Goal: Transaction & Acquisition: Purchase product/service

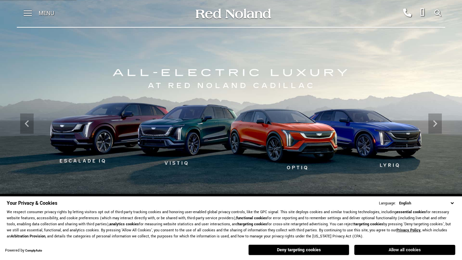
click at [408, 251] on button "Allow all cookies" at bounding box center [404, 250] width 101 height 10
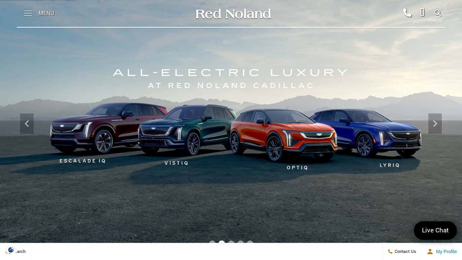
click at [30, 17] on span at bounding box center [28, 13] width 8 height 27
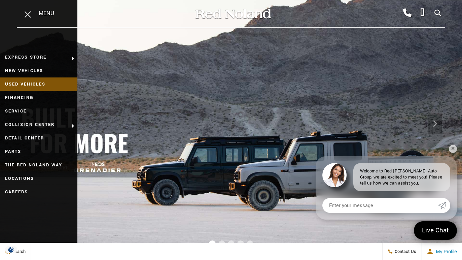
click at [26, 88] on link "Used Vehicles" at bounding box center [38, 83] width 77 height 13
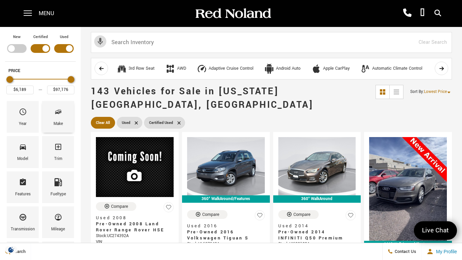
click at [57, 114] on icon "Make" at bounding box center [58, 112] width 8 height 8
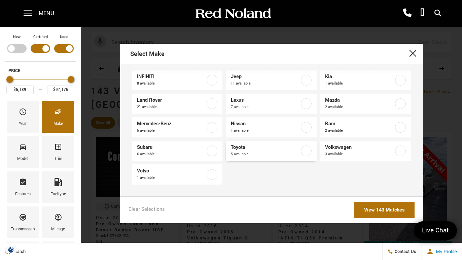
scroll to position [100, 0]
click at [249, 156] on span "5 available" at bounding box center [265, 154] width 69 height 7
type input "$32,057"
type input "$53,767"
checkbox input "true"
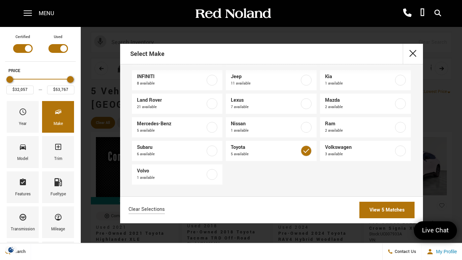
click at [381, 203] on link "View 5 Matches" at bounding box center [387, 210] width 55 height 16
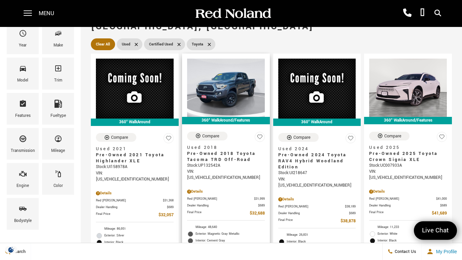
scroll to position [74, 0]
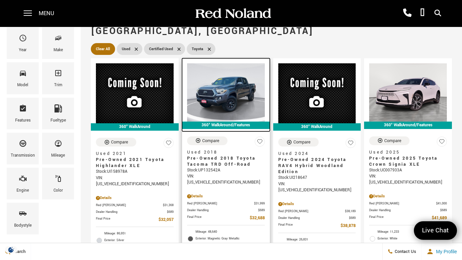
click at [229, 96] on img at bounding box center [226, 92] width 78 height 58
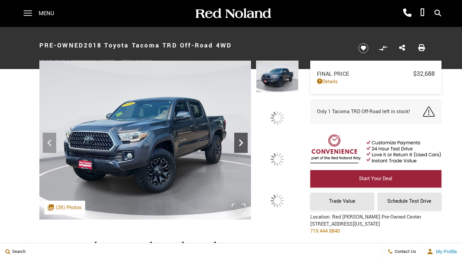
click at [248, 150] on div at bounding box center [240, 143] width 13 height 20
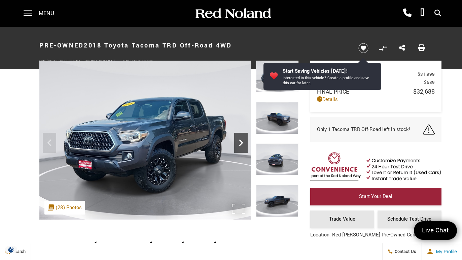
click at [234, 142] on icon "Next" at bounding box center [240, 142] width 13 height 13
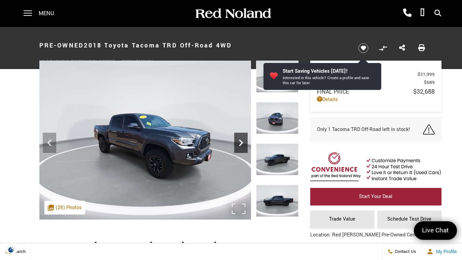
click at [238, 142] on icon "Next" at bounding box center [240, 142] width 13 height 13
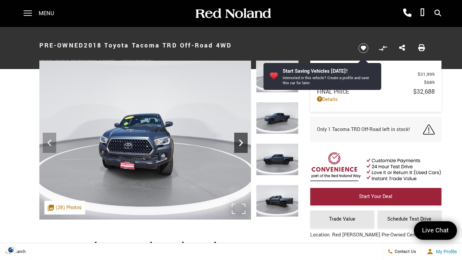
click at [237, 142] on icon "Next" at bounding box center [240, 142] width 13 height 13
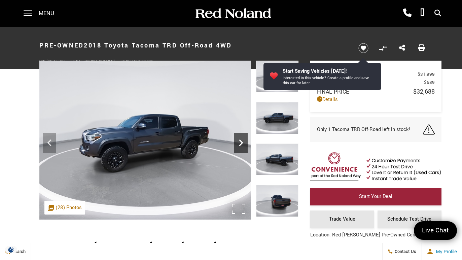
click at [237, 141] on icon "Next" at bounding box center [240, 142] width 13 height 13
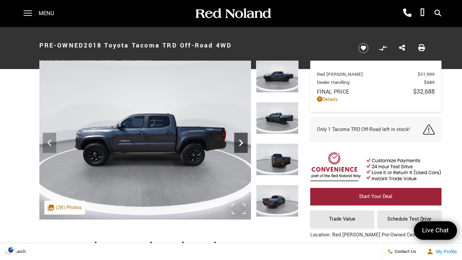
click at [237, 141] on icon "Next" at bounding box center [240, 142] width 13 height 13
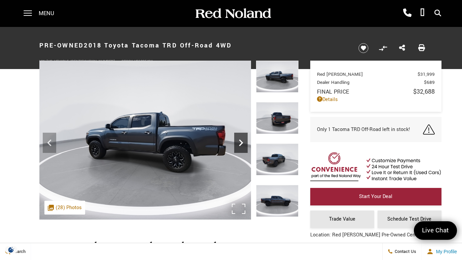
click at [237, 141] on icon "Next" at bounding box center [240, 142] width 13 height 13
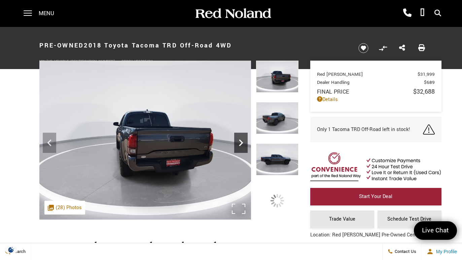
click at [237, 141] on icon "Next" at bounding box center [240, 142] width 13 height 13
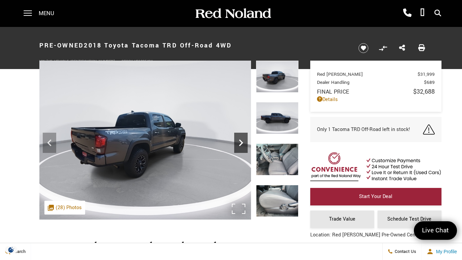
click at [237, 141] on icon "Next" at bounding box center [240, 142] width 13 height 13
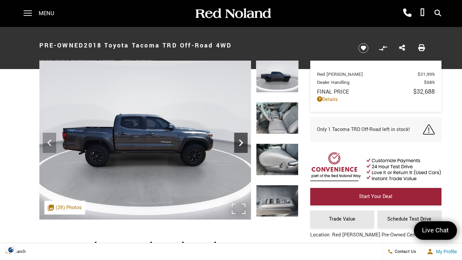
click at [237, 141] on icon "Next" at bounding box center [240, 142] width 13 height 13
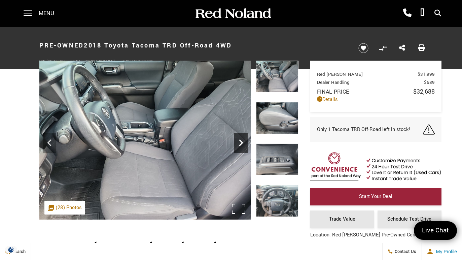
click at [237, 141] on icon "Next" at bounding box center [240, 142] width 13 height 13
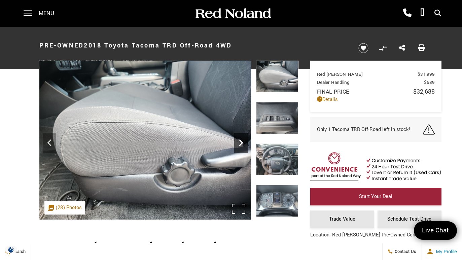
click at [237, 141] on icon "Next" at bounding box center [240, 142] width 13 height 13
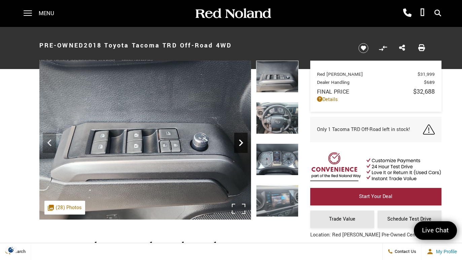
click at [237, 141] on icon "Next" at bounding box center [240, 142] width 13 height 13
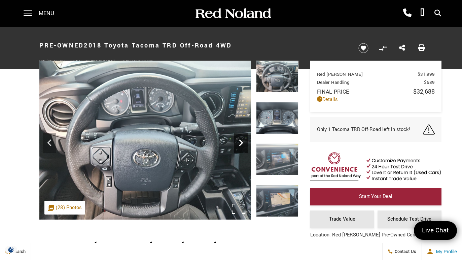
click at [237, 141] on icon "Next" at bounding box center [240, 142] width 13 height 13
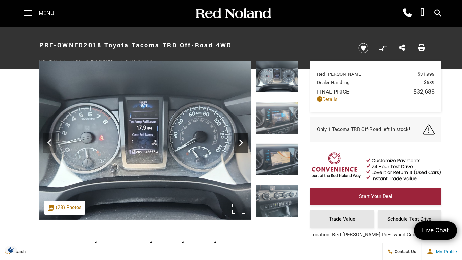
click at [237, 141] on icon "Next" at bounding box center [240, 142] width 13 height 13
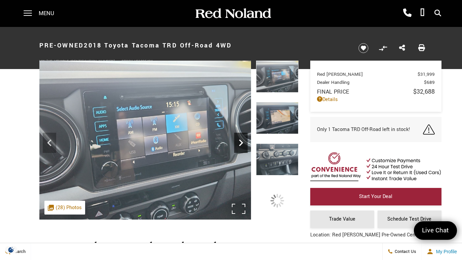
click at [237, 141] on icon "Next" at bounding box center [240, 142] width 13 height 13
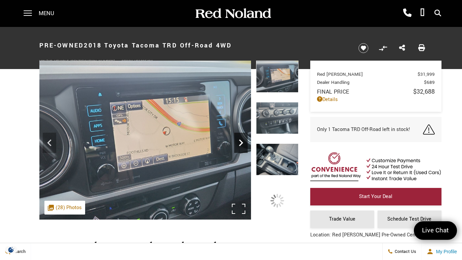
click at [237, 141] on icon "Next" at bounding box center [240, 142] width 13 height 13
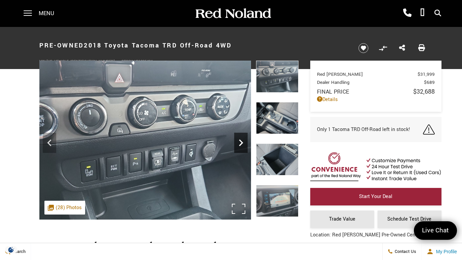
click at [237, 141] on icon "Next" at bounding box center [240, 142] width 13 height 13
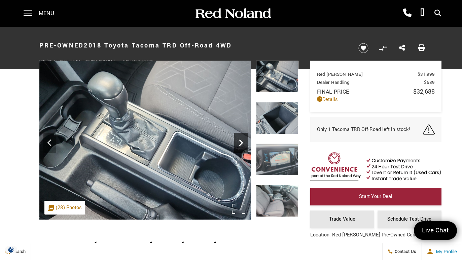
click at [237, 141] on icon "Next" at bounding box center [240, 142] width 13 height 13
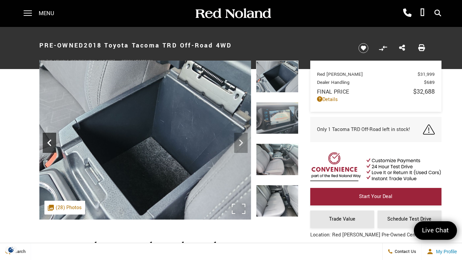
click at [50, 150] on div "Previous" at bounding box center [49, 143] width 13 height 20
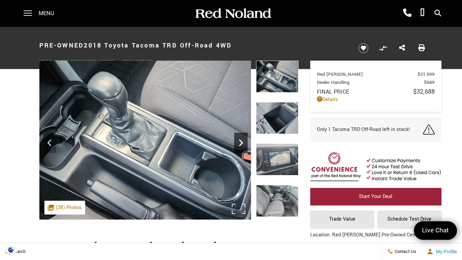
click at [241, 145] on icon "Next" at bounding box center [240, 142] width 13 height 13
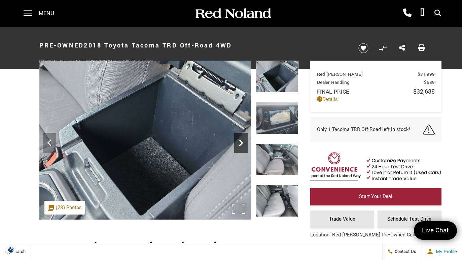
click at [241, 145] on icon "Next" at bounding box center [240, 142] width 13 height 13
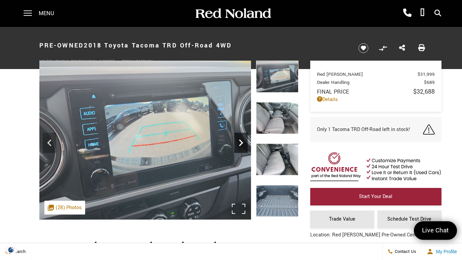
click at [241, 145] on icon "Next" at bounding box center [240, 142] width 13 height 13
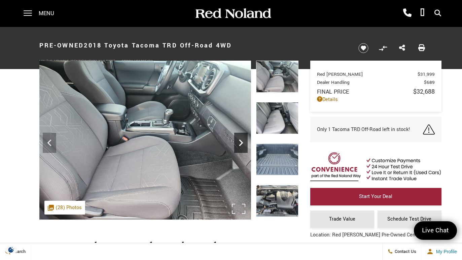
click at [241, 145] on icon "Next" at bounding box center [240, 142] width 13 height 13
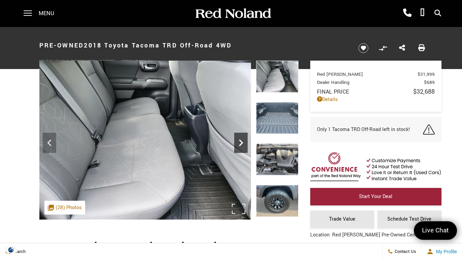
click at [241, 144] on icon "Next" at bounding box center [241, 142] width 4 height 7
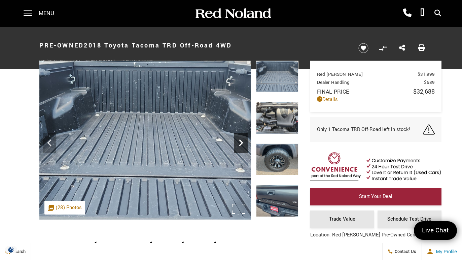
click at [241, 143] on icon "Next" at bounding box center [241, 142] width 4 height 7
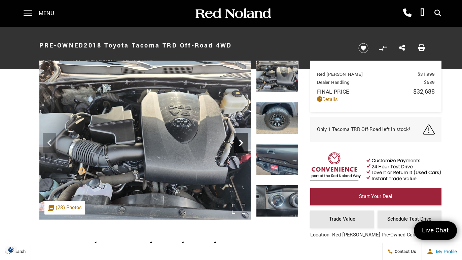
click at [240, 142] on icon "Next" at bounding box center [240, 142] width 13 height 13
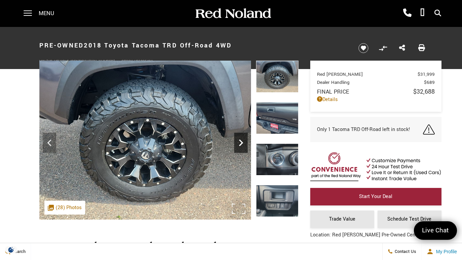
click at [240, 142] on icon "Next" at bounding box center [240, 142] width 13 height 13
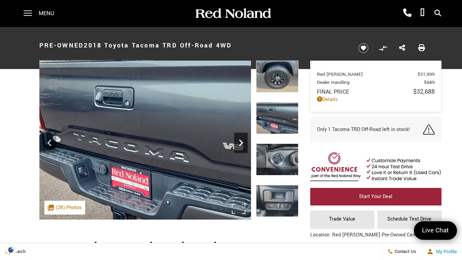
click at [239, 142] on icon "Next" at bounding box center [240, 142] width 13 height 13
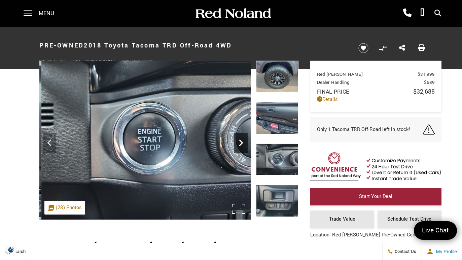
click at [241, 142] on icon "Next" at bounding box center [240, 142] width 13 height 13
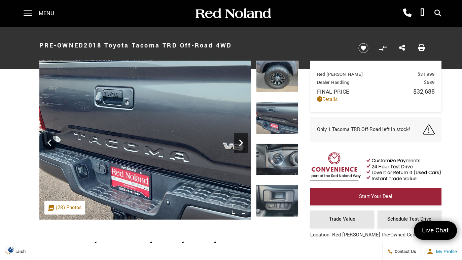
click at [243, 141] on icon "Next" at bounding box center [240, 142] width 13 height 13
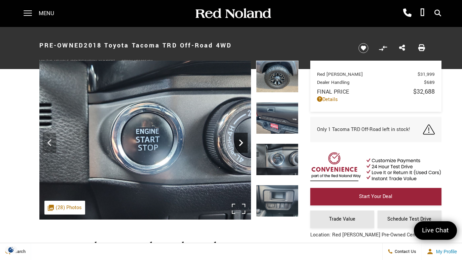
click at [243, 141] on icon "Next" at bounding box center [240, 142] width 13 height 13
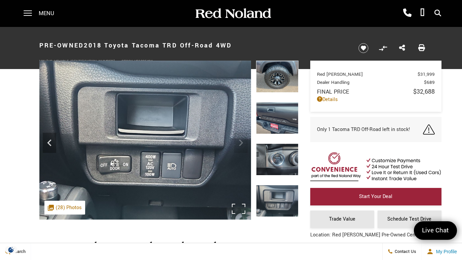
click at [242, 141] on img at bounding box center [145, 140] width 212 height 159
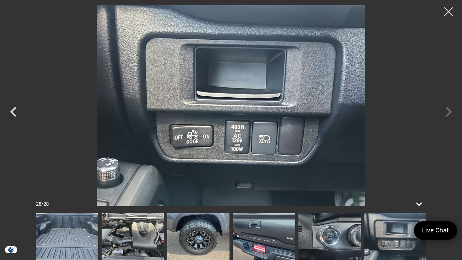
click at [450, 8] on div at bounding box center [449, 12] width 18 height 18
